Goal: Task Accomplishment & Management: Complete application form

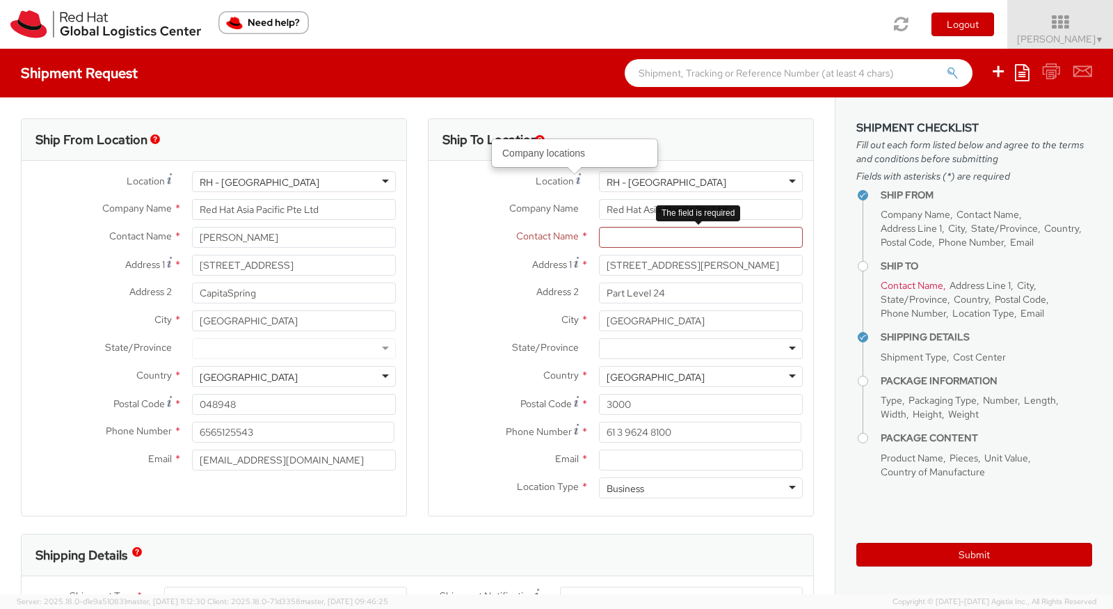
select select
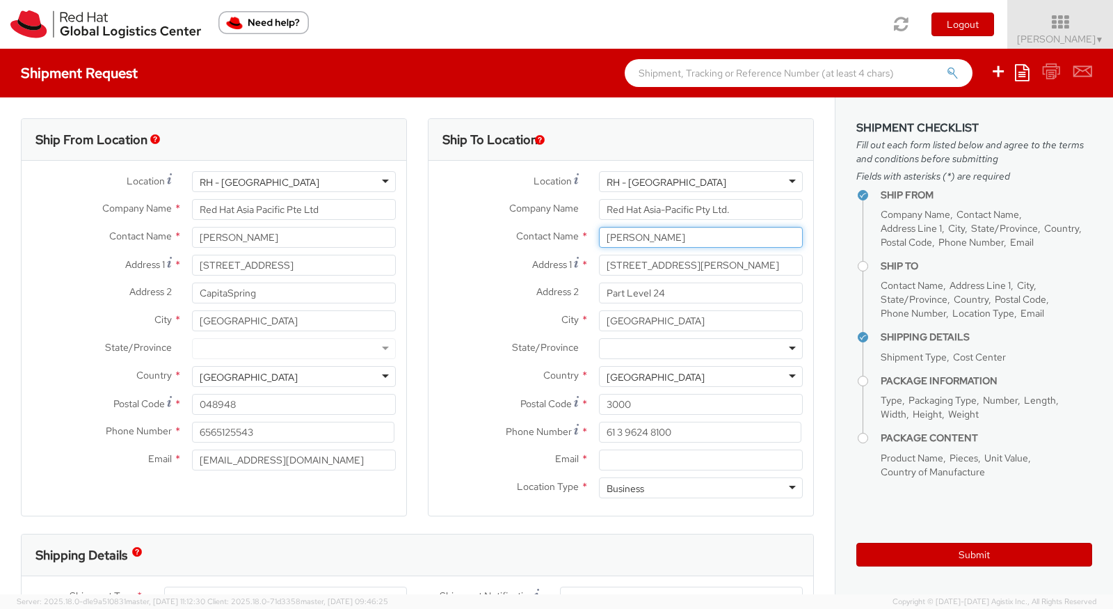
click at [667, 237] on input "[PERSON_NAME]" at bounding box center [701, 237] width 204 height 21
type input "[PERSON_NAME]"
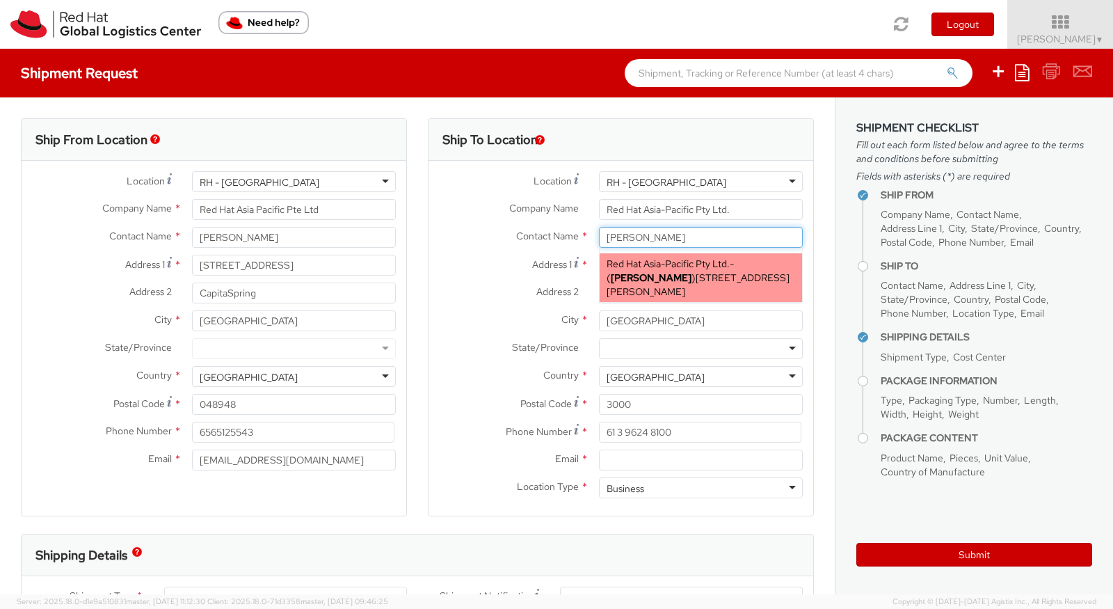
click at [667, 258] on span "Red Hat Asia-Pacific Pty Ltd." at bounding box center [668, 263] width 123 height 13
type input "[EMAIL_ADDRESS][DOMAIN_NAME]"
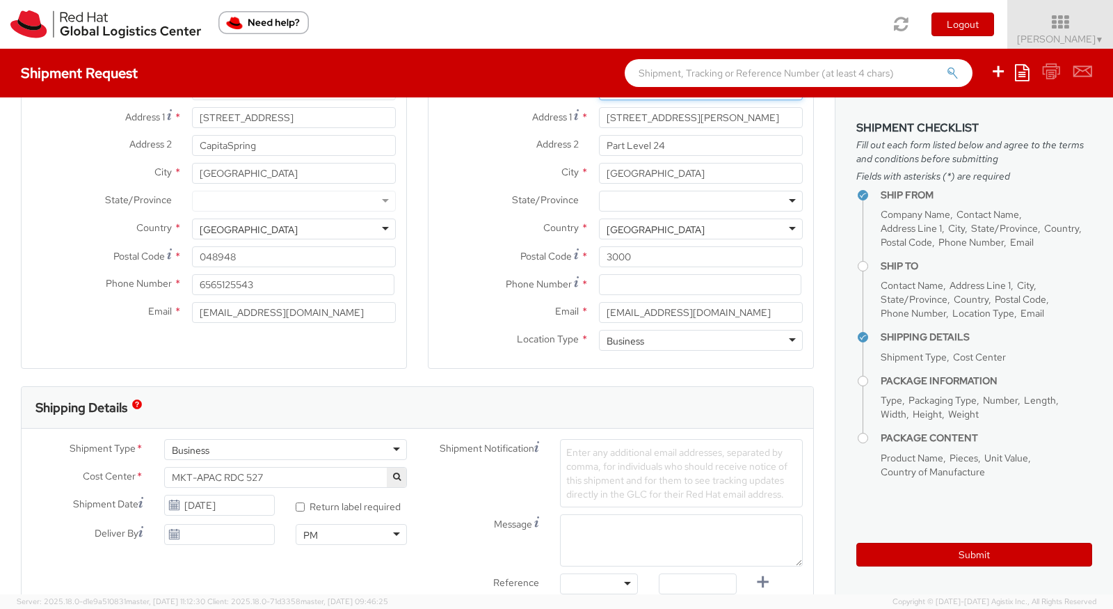
scroll to position [148, 0]
click at [651, 289] on input at bounding box center [700, 283] width 202 height 21
paste input "412319992"
click at [599, 285] on input "412319992" at bounding box center [700, 283] width 202 height 21
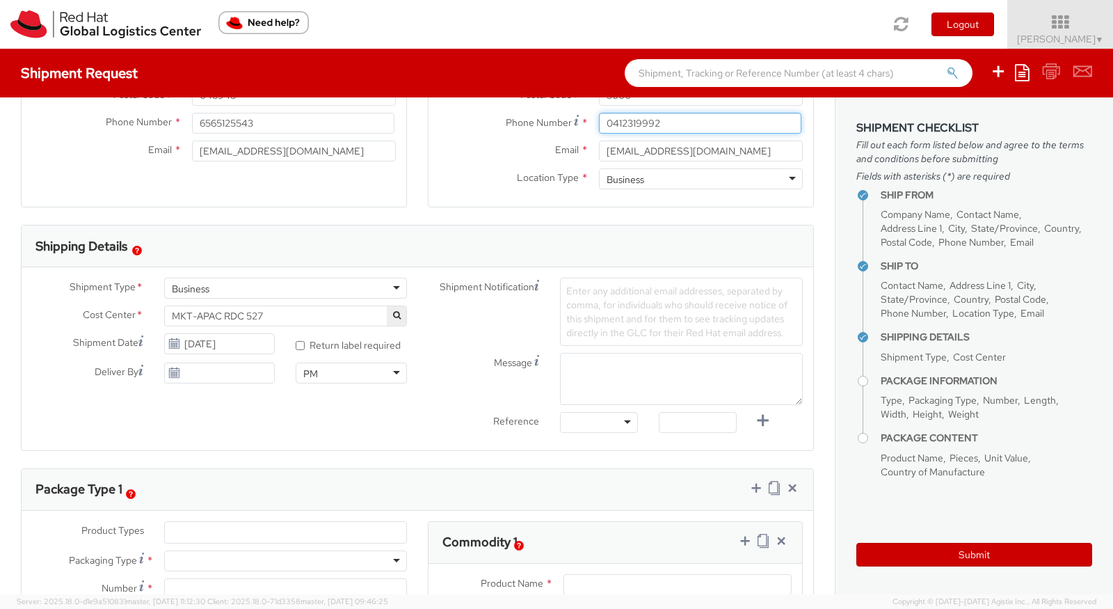
scroll to position [311, 0]
type input "0412319992"
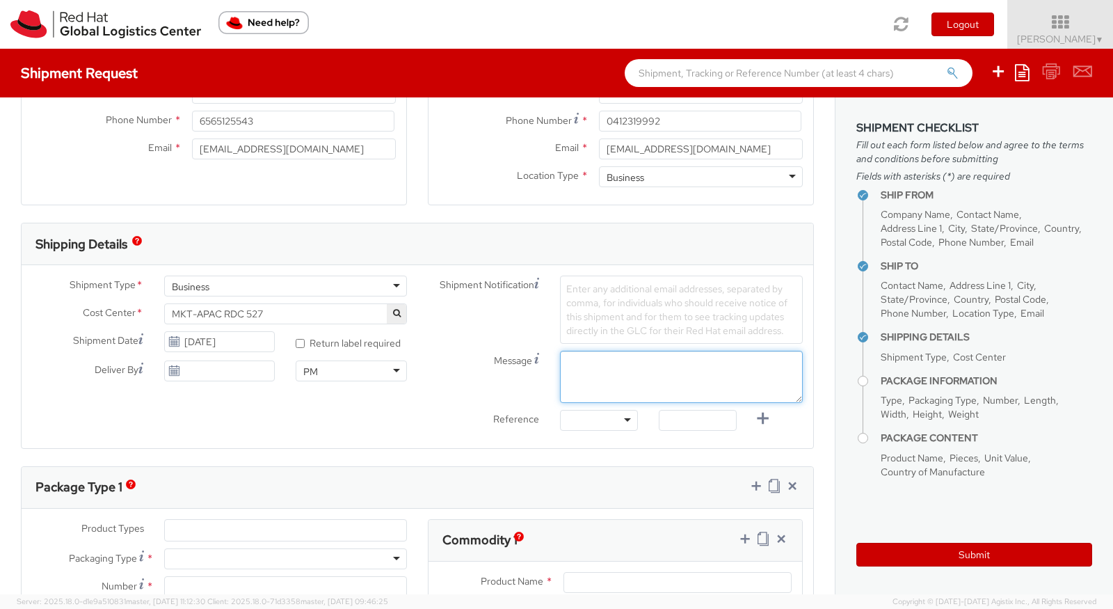
click at [625, 371] on textarea "Message" at bounding box center [681, 377] width 243 height 52
type textarea "H"
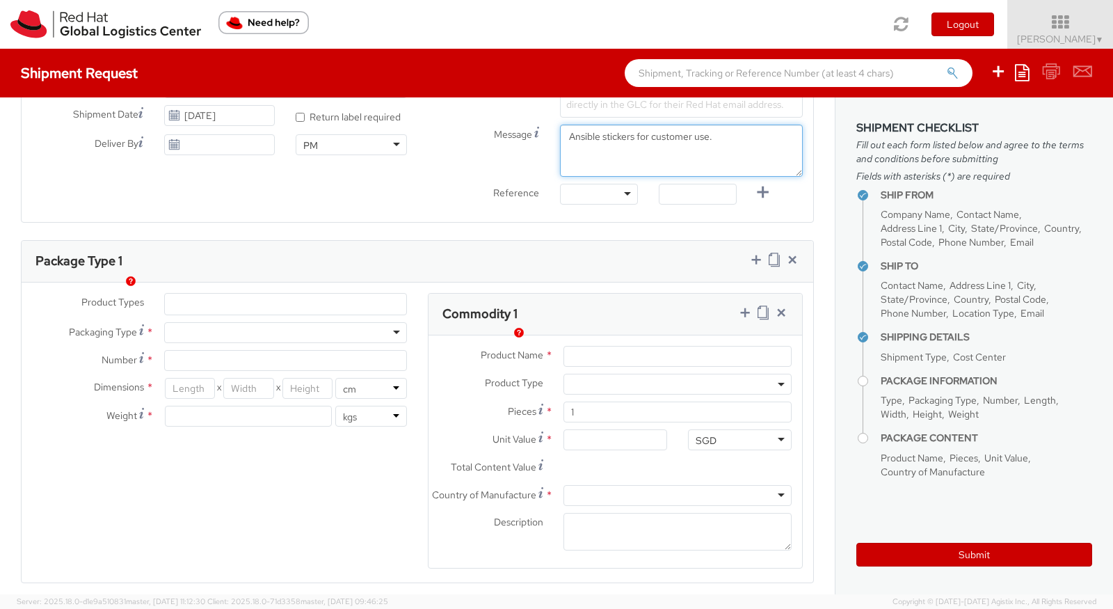
scroll to position [538, 0]
type textarea "Ansible stickers for customer use."
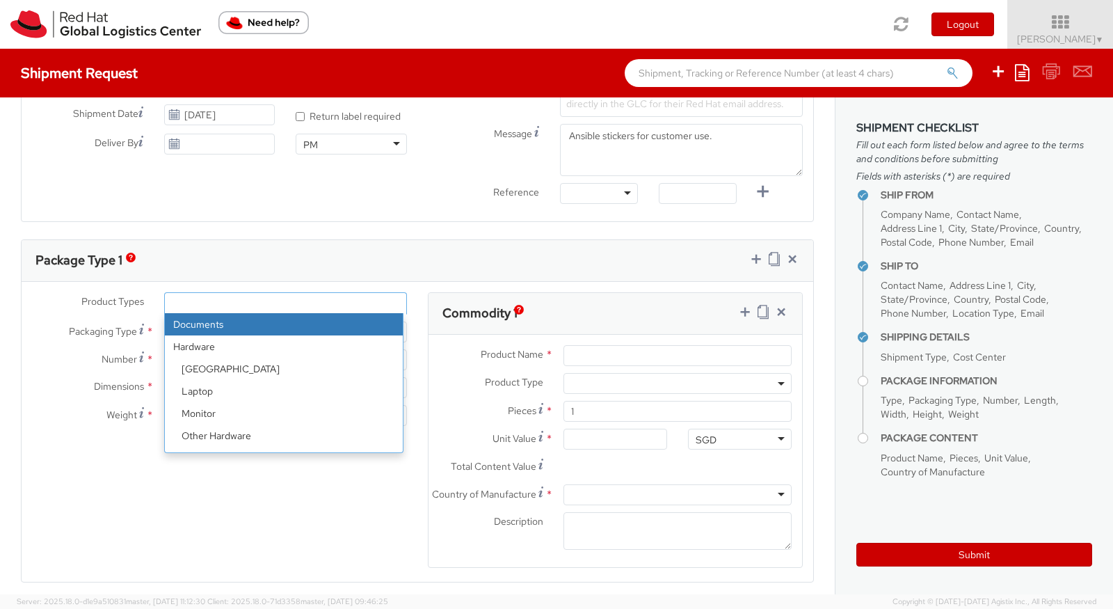
click at [210, 298] on ul at bounding box center [285, 303] width 241 height 21
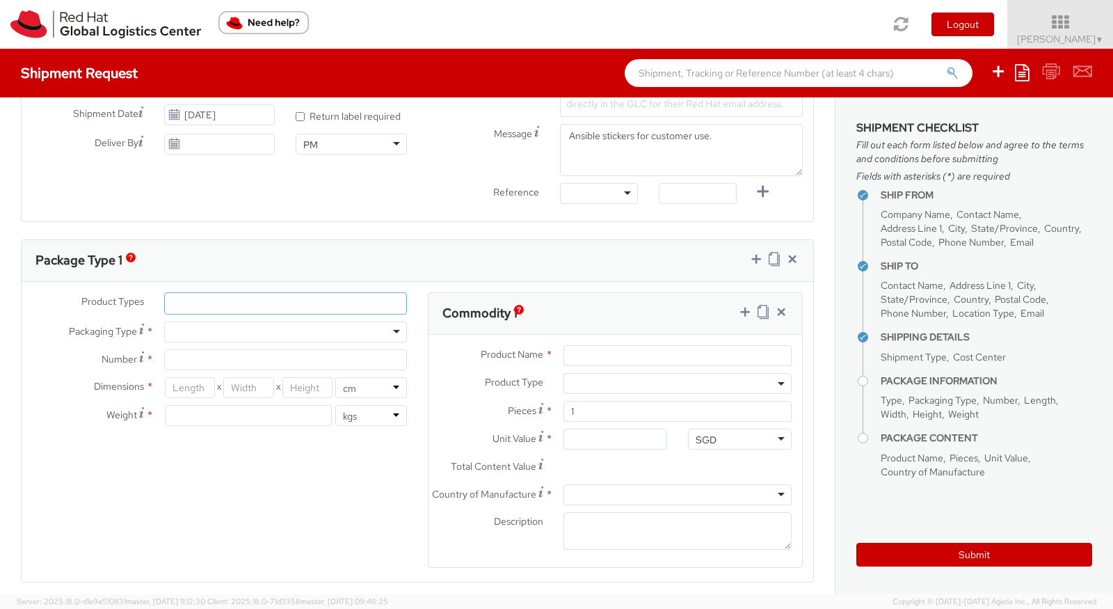
click at [210, 298] on ul at bounding box center [285, 303] width 241 height 21
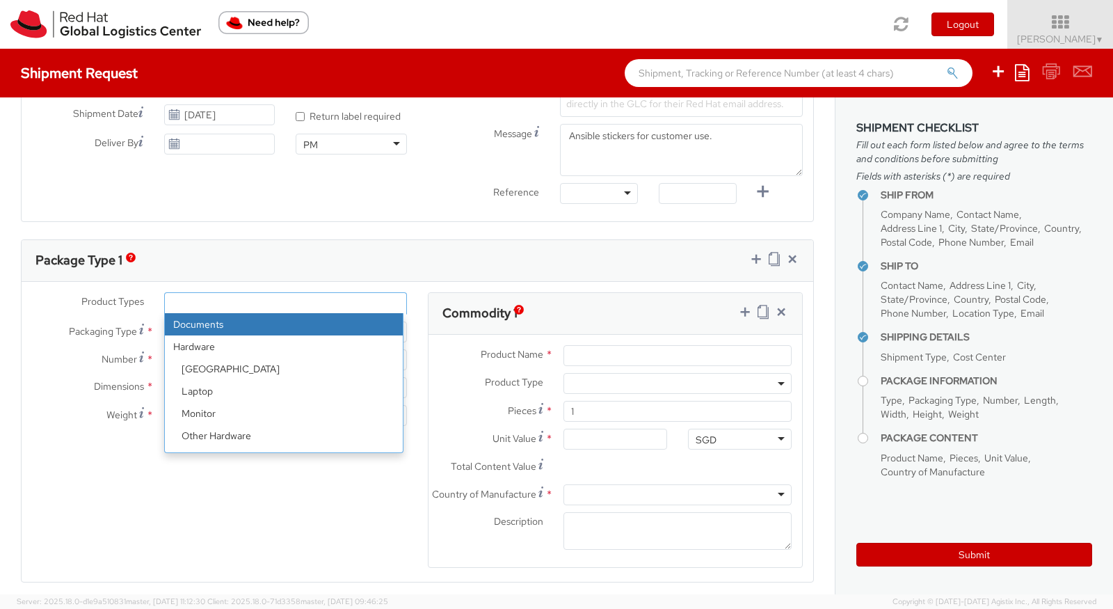
select select "DOCUMENT"
type input "Documents"
select select "DOCUMENT"
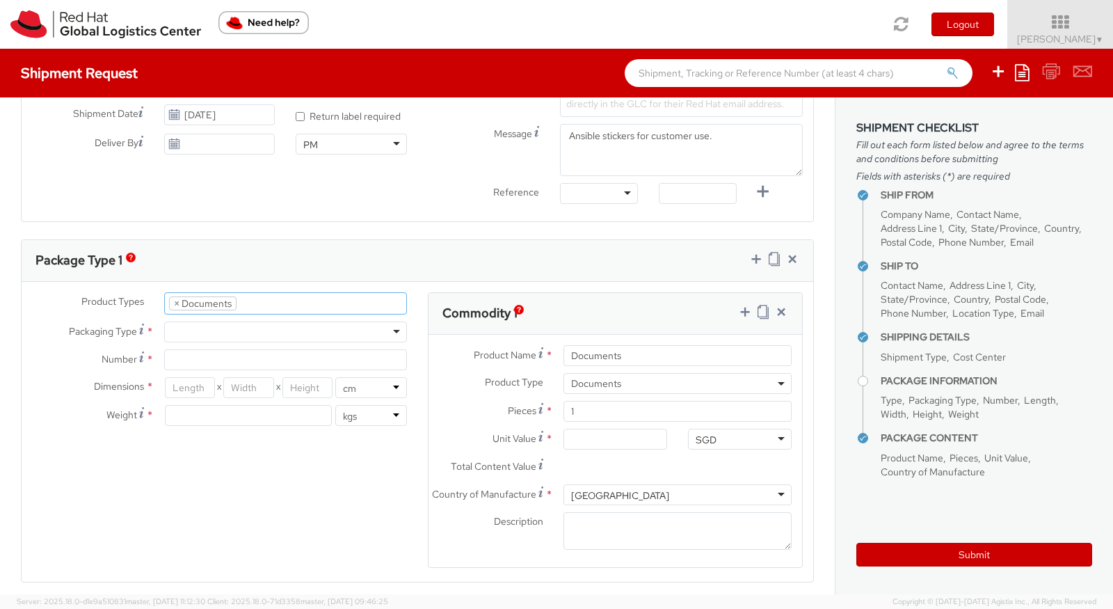
click at [205, 329] on div at bounding box center [285, 331] width 243 height 21
type input "1"
type input "24.13"
type input "31.75"
type input "0.64"
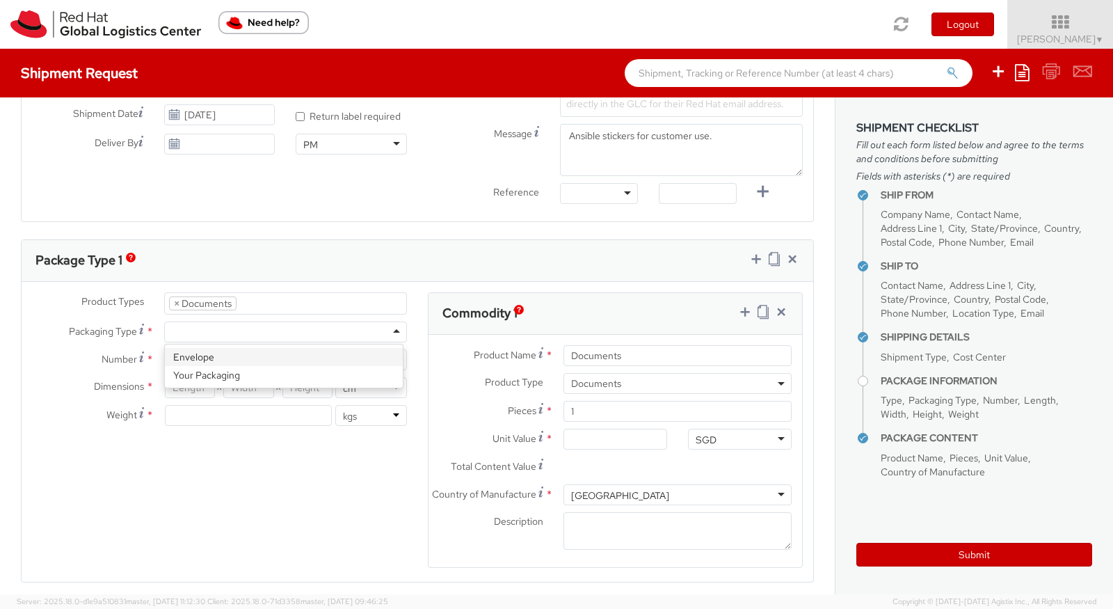
type input "0.5"
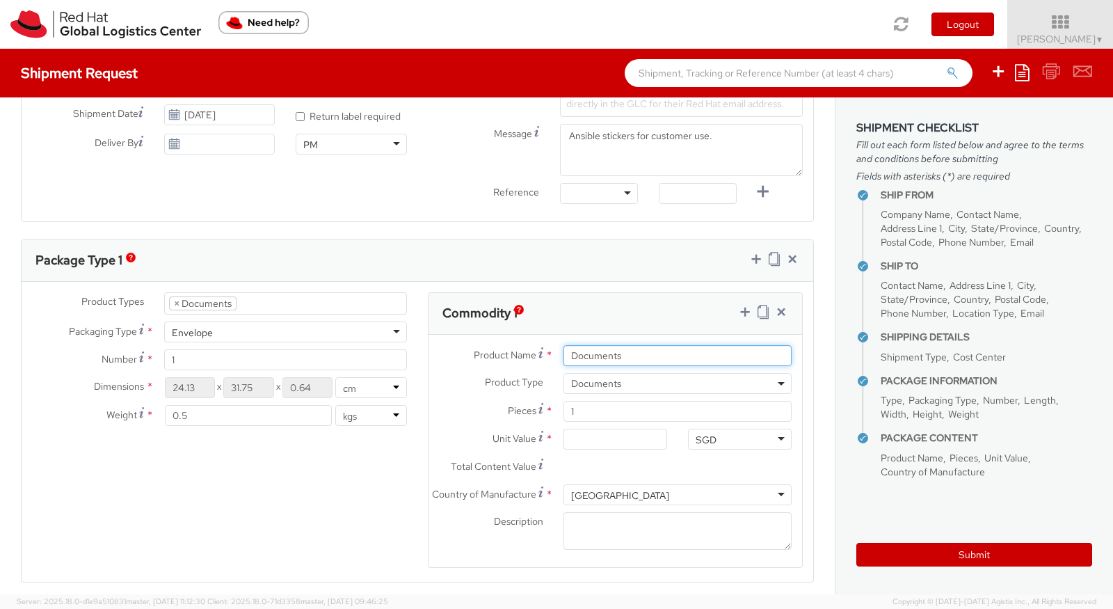
click at [635, 355] on input "Documents" at bounding box center [678, 355] width 228 height 21
click at [630, 378] on span "Documents" at bounding box center [677, 383] width 213 height 13
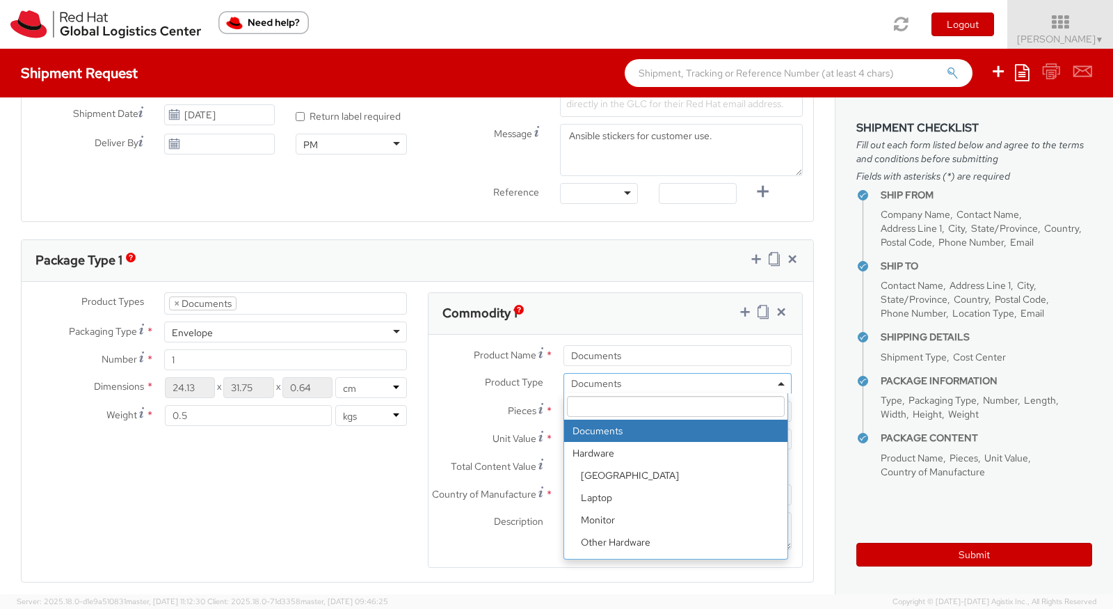
click at [623, 377] on span "Documents" at bounding box center [677, 383] width 213 height 13
click at [619, 401] on input "search" at bounding box center [676, 406] width 218 height 21
click at [620, 345] on input "Documents" at bounding box center [678, 355] width 228 height 21
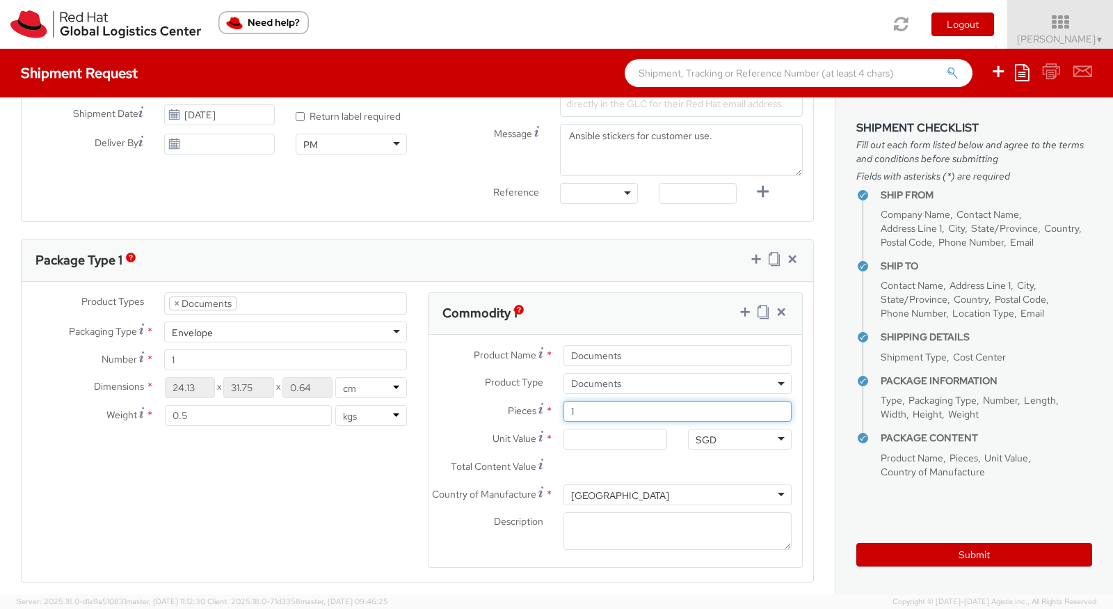
drag, startPoint x: 586, startPoint y: 406, endPoint x: 550, endPoint y: 399, distance: 36.2
click at [553, 401] on div "1" at bounding box center [677, 411] width 249 height 21
type input "150"
drag, startPoint x: 592, startPoint y: 431, endPoint x: 545, endPoint y: 426, distance: 46.9
click at [553, 429] on div at bounding box center [615, 439] width 125 height 21
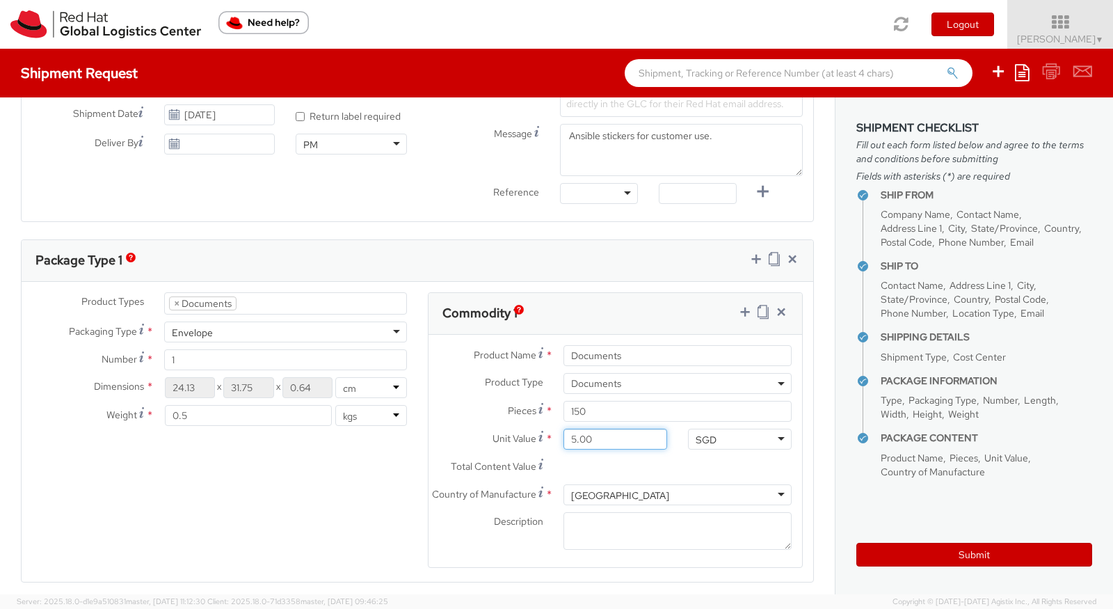
type input "58.00"
click at [614, 406] on input "150" at bounding box center [678, 411] width 228 height 21
click at [627, 377] on span "Documents" at bounding box center [677, 383] width 213 height 13
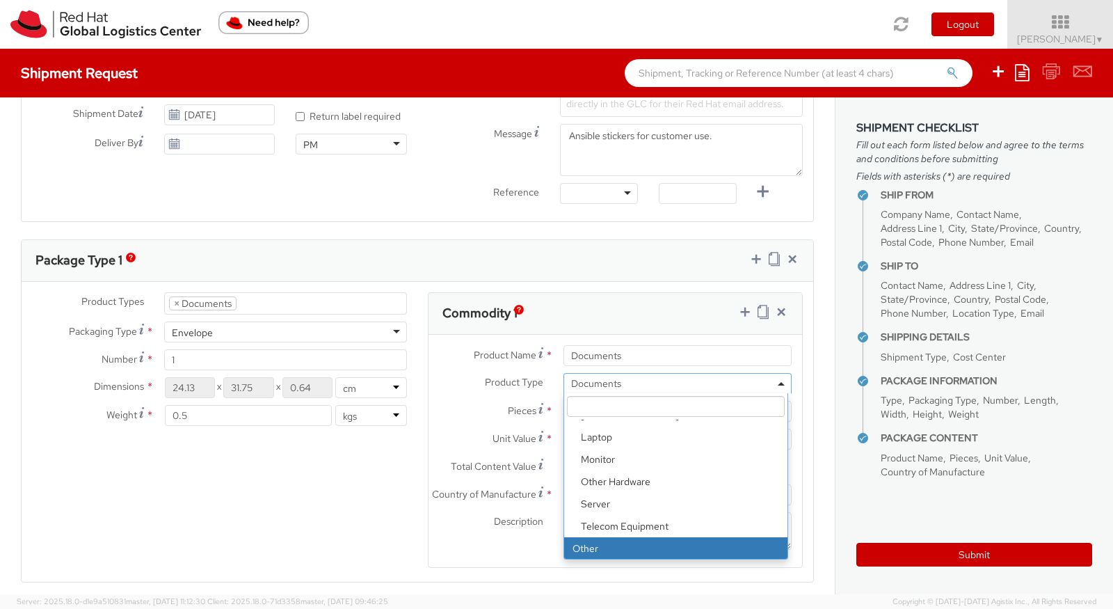
select select "OTHER"
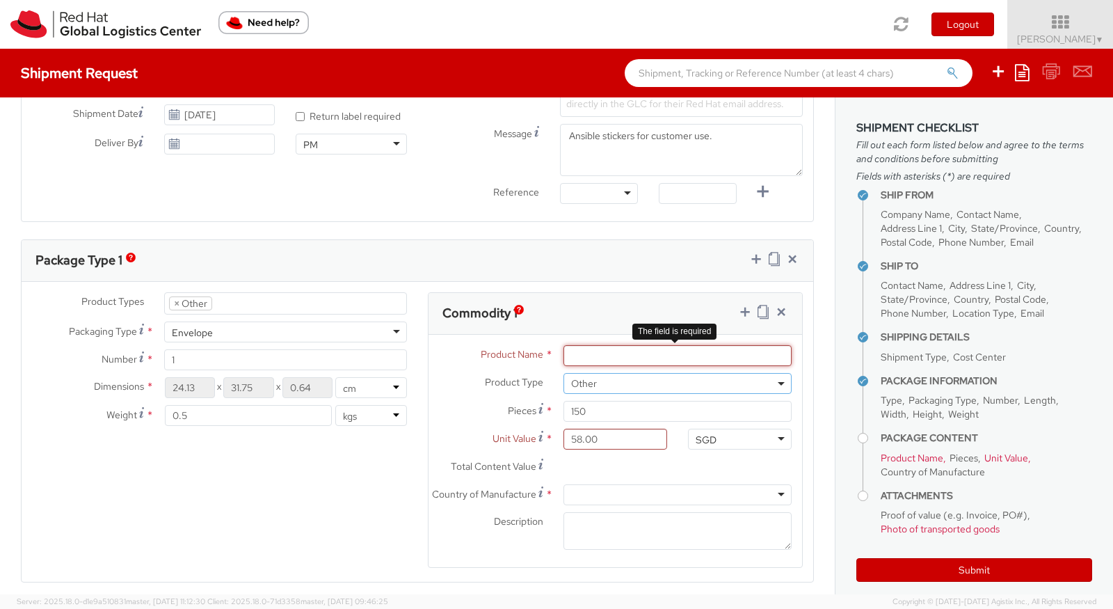
click at [597, 353] on input "Product Name *" at bounding box center [678, 355] width 228 height 21
type input "Stickers"
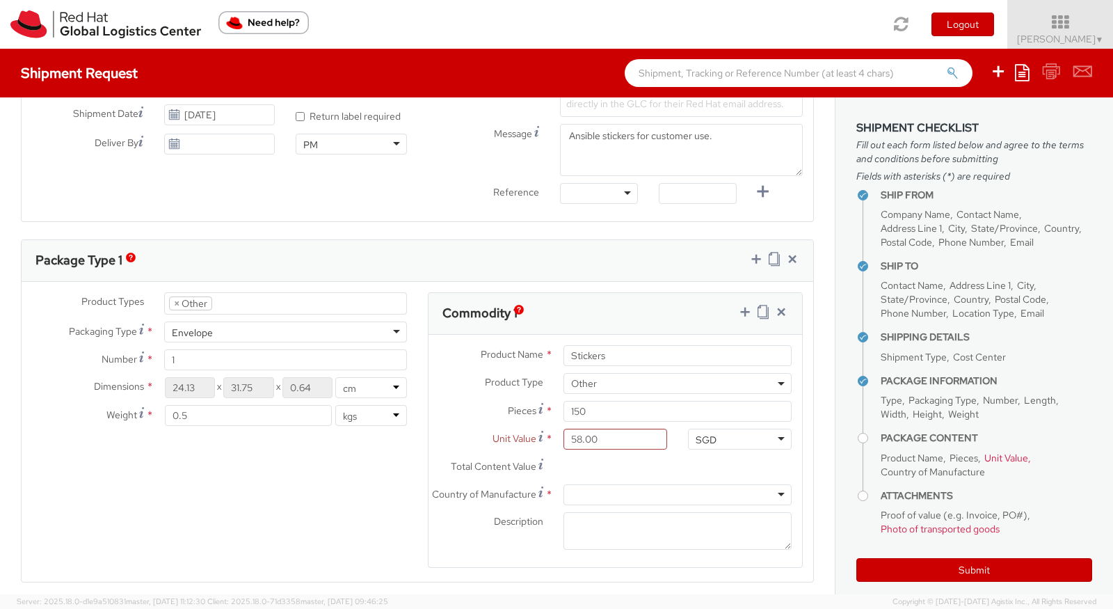
click at [295, 299] on ul "× Other" at bounding box center [285, 303] width 241 height 21
click at [256, 490] on div "Product Types * Documents Docking Station Laptop Monitor Other Hardware Server …" at bounding box center [418, 439] width 792 height 294
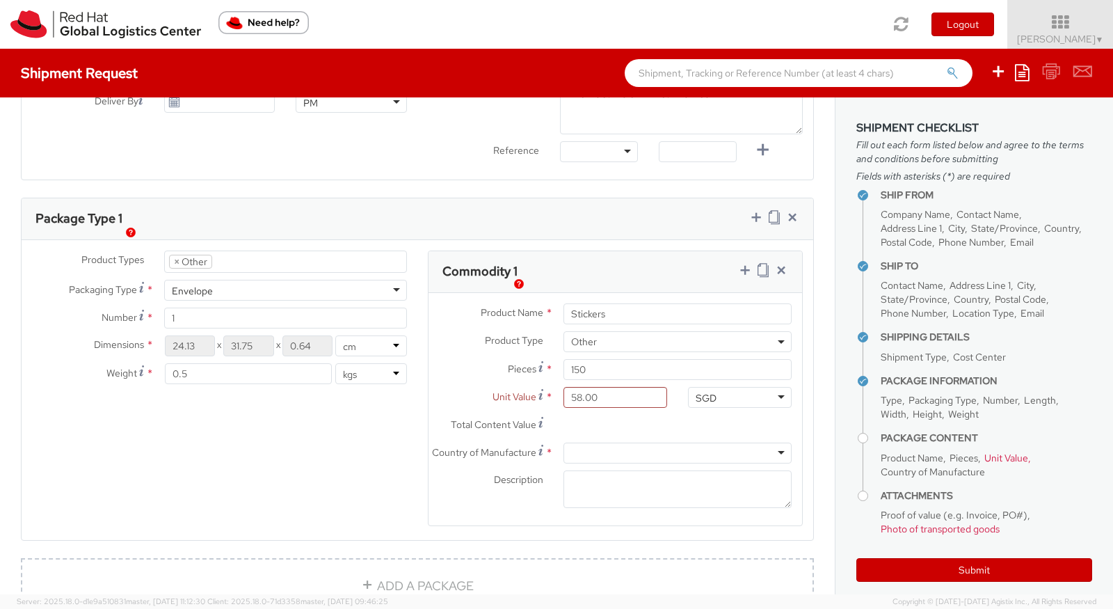
scroll to position [585, 0]
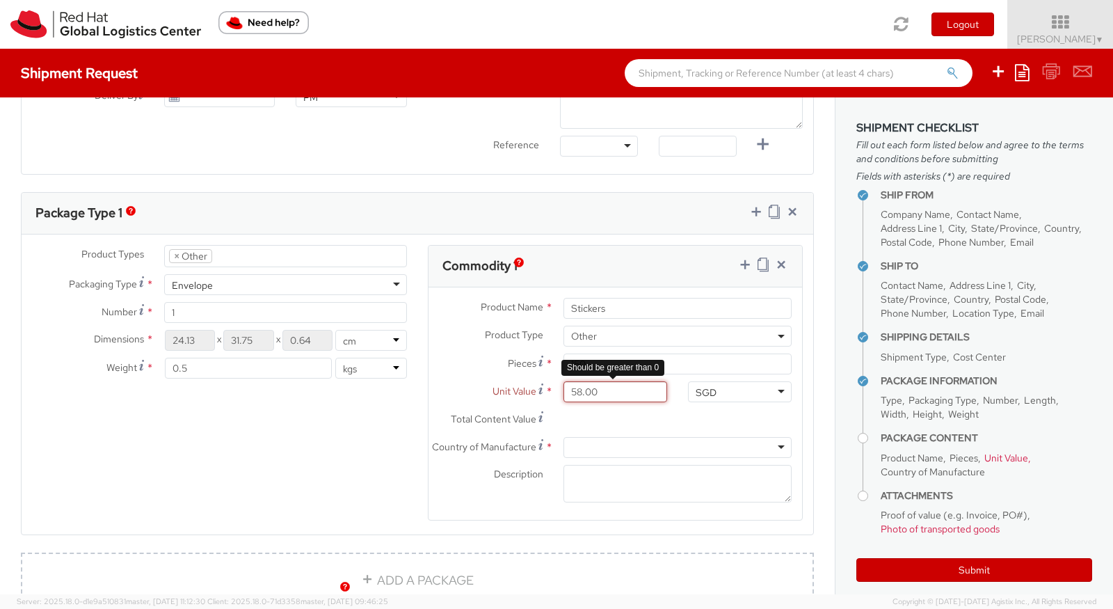
drag, startPoint x: 607, startPoint y: 399, endPoint x: 573, endPoint y: 389, distance: 34.8
click at [573, 389] on input "58.00" at bounding box center [616, 391] width 104 height 21
type input "0.58"
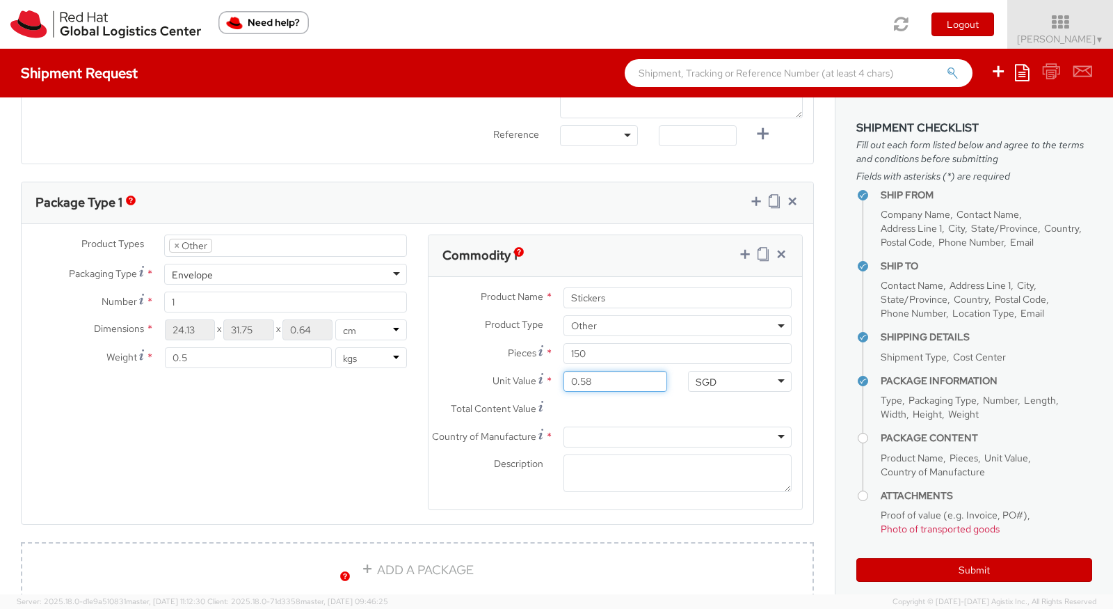
scroll to position [598, 0]
click at [614, 431] on div at bounding box center [678, 434] width 228 height 21
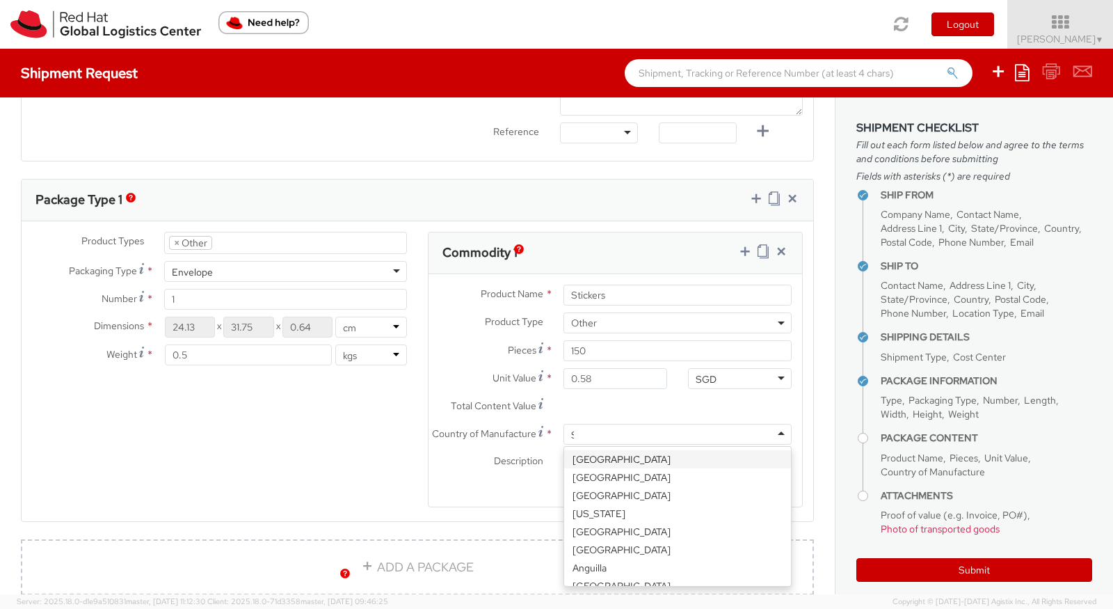
scroll to position [884, 0]
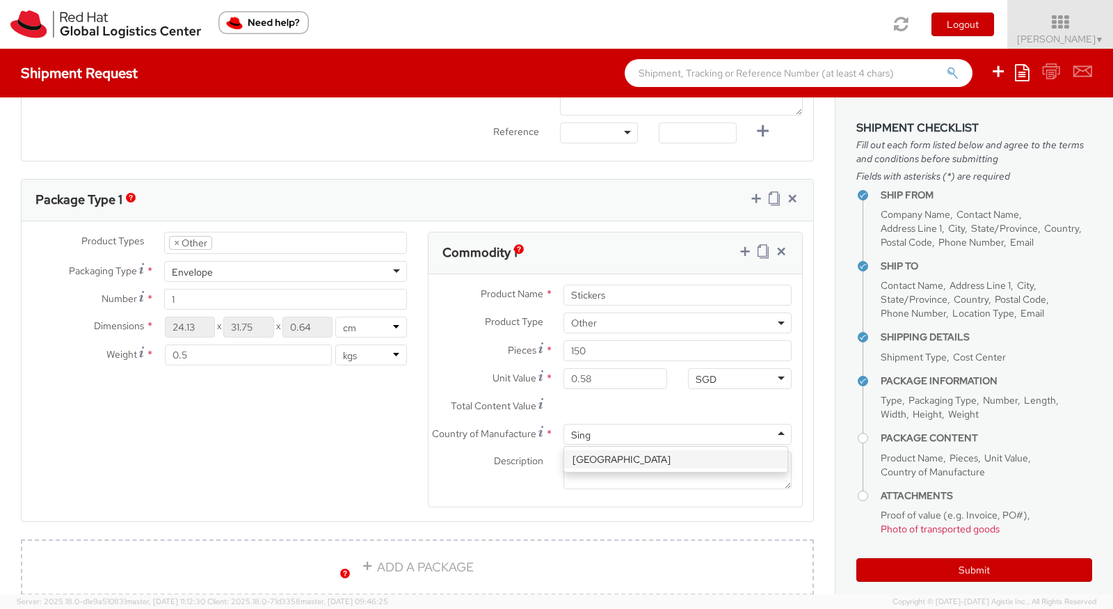
type input "Singa"
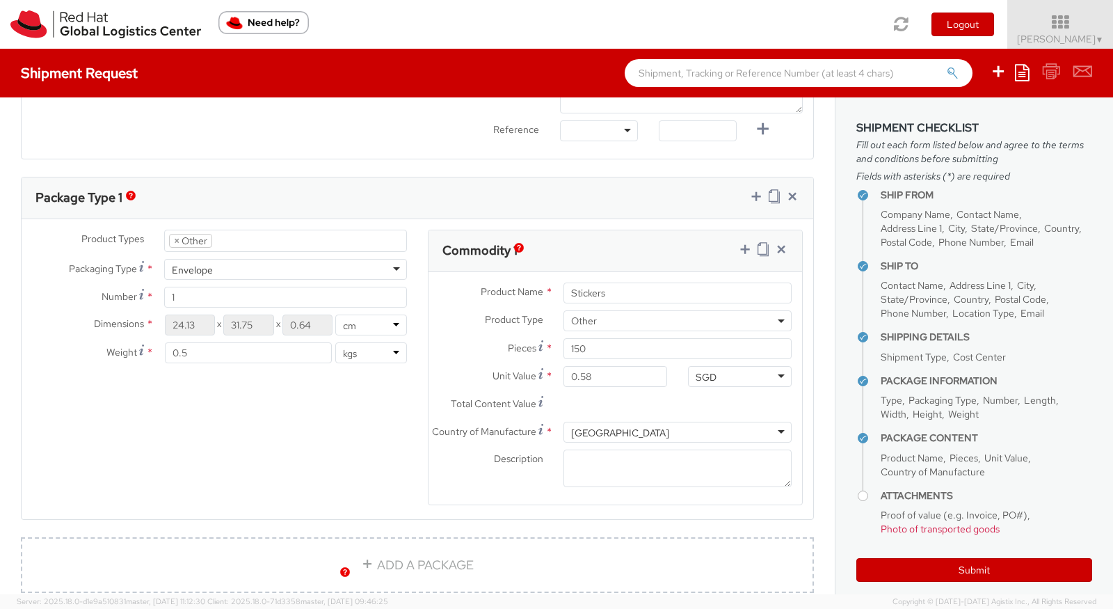
scroll to position [601, 0]
click at [607, 470] on textarea "Description *" at bounding box center [678, 468] width 228 height 38
type textarea "A"
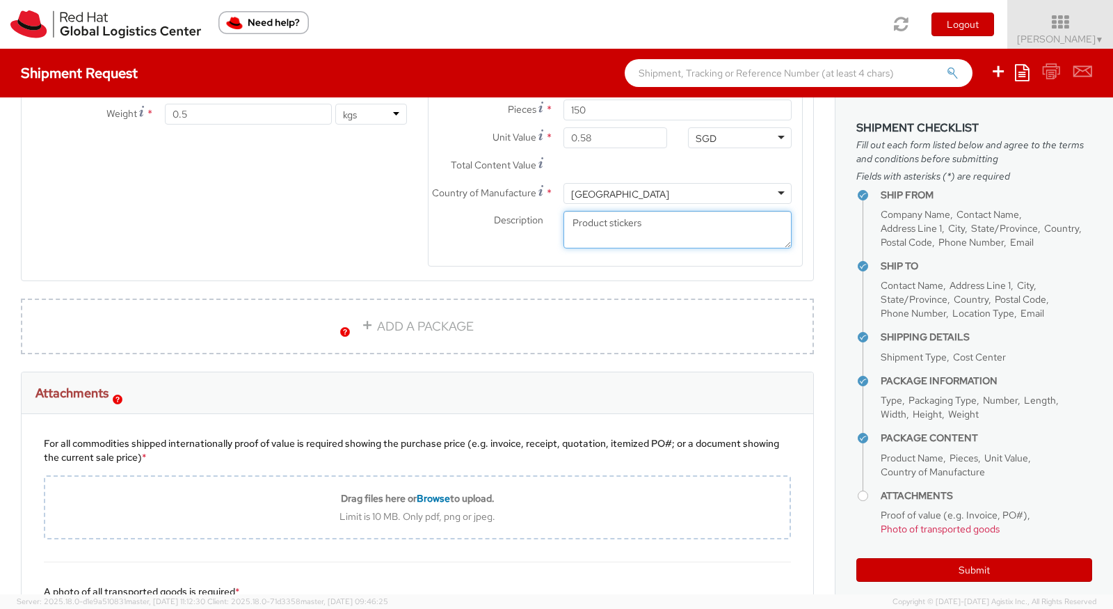
type textarea "Product stickers"
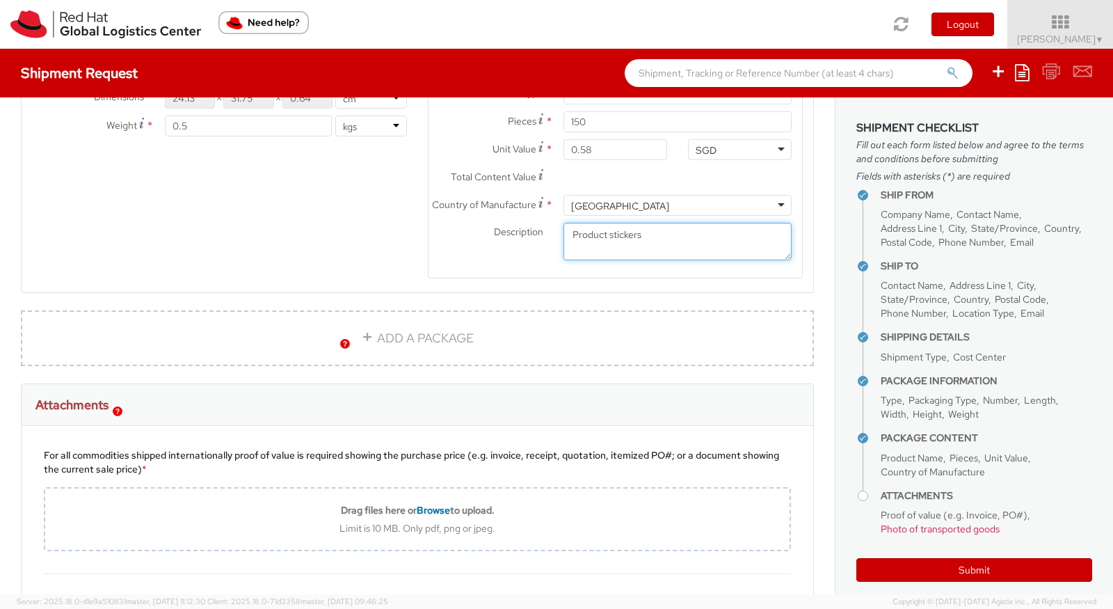
scroll to position [828, 0]
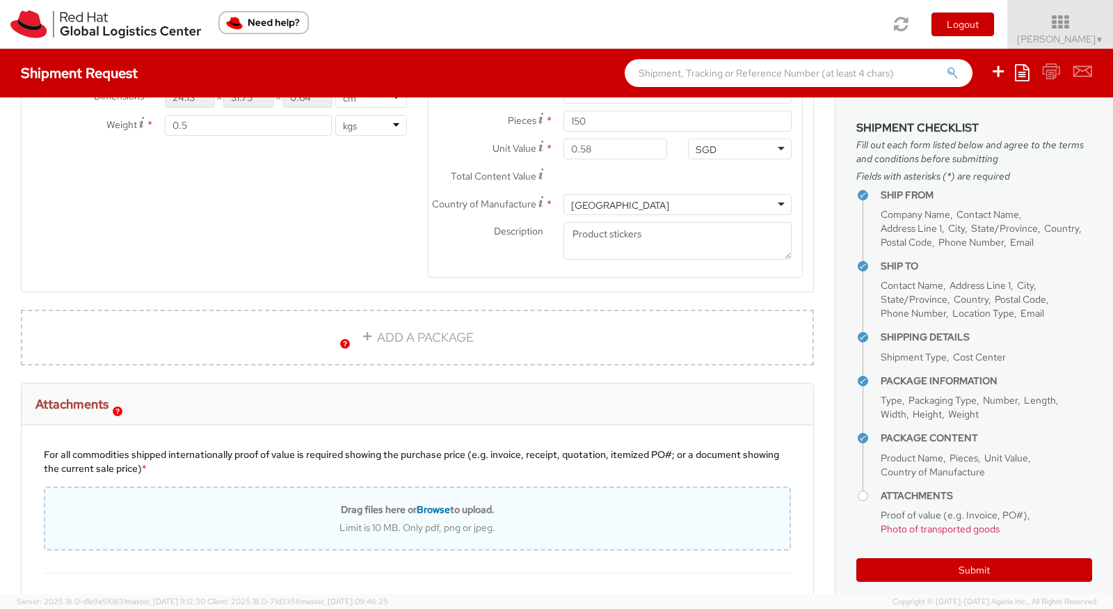
click at [431, 516] on span "Browse" at bounding box center [433, 509] width 33 height 13
type input "C:\fakepath\PDF CommInv_Stickers__25_Feb_2023.pdf"
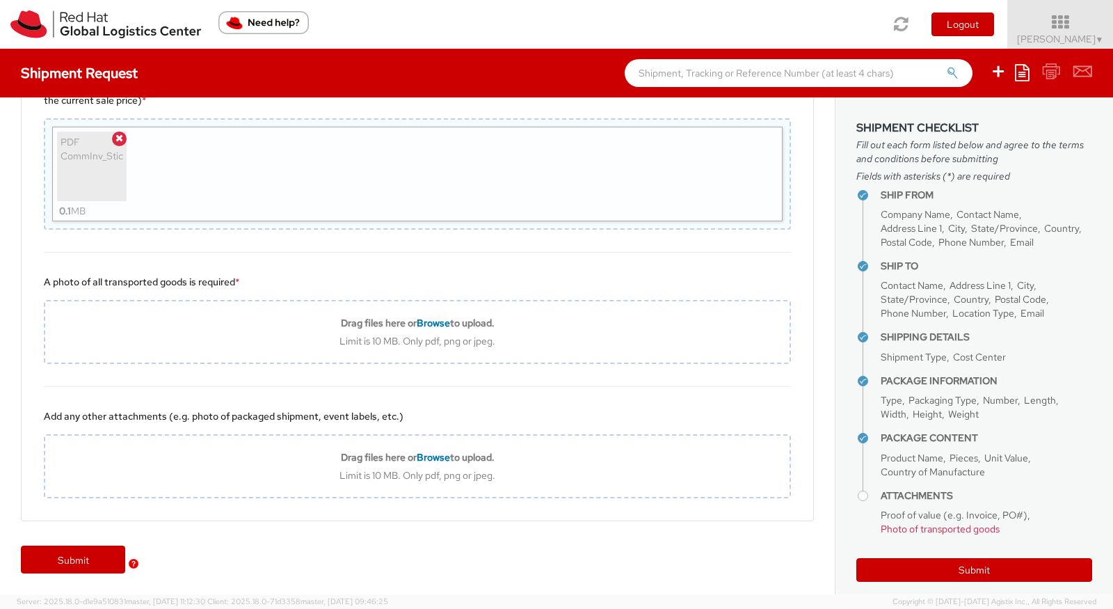
scroll to position [1200, 0]
